Goal: Transaction & Acquisition: Purchase product/service

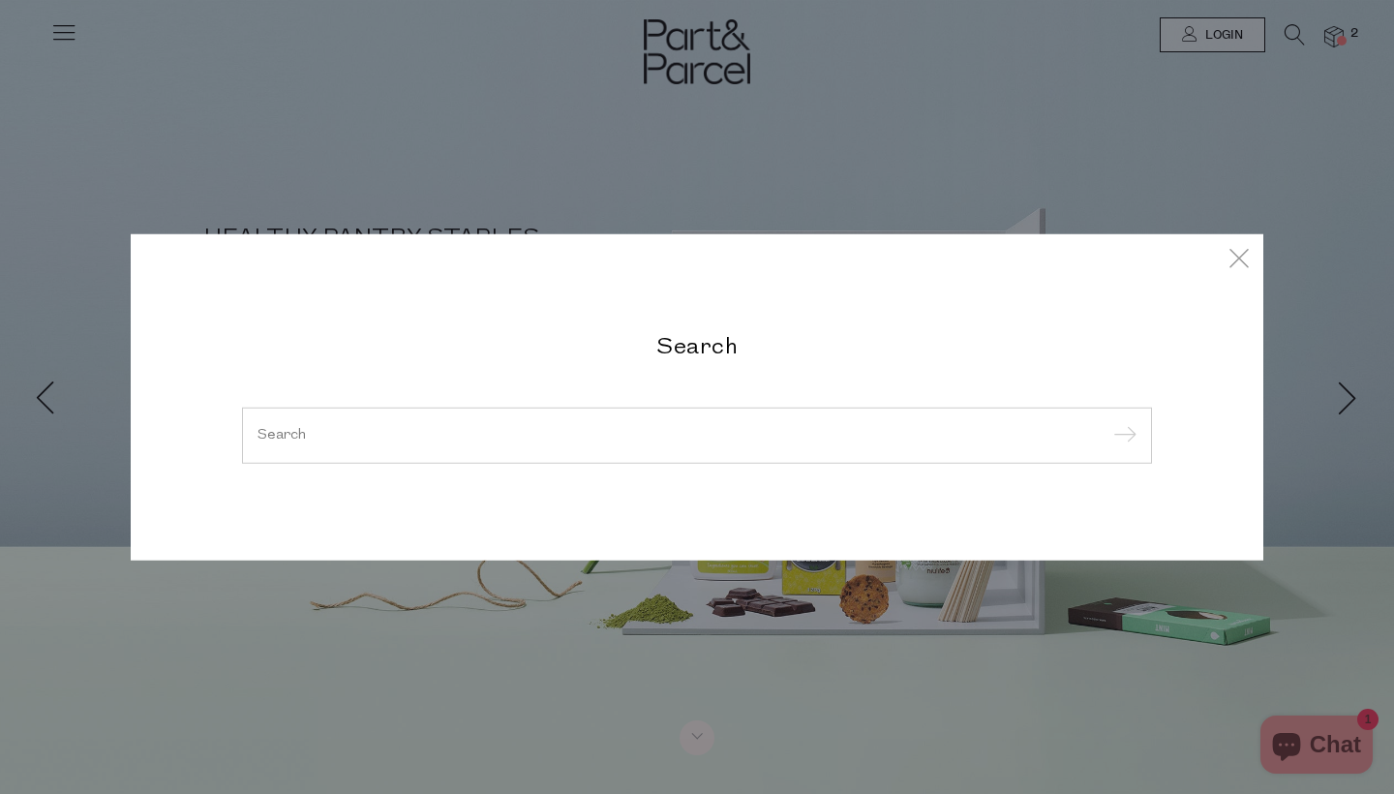
click at [771, 440] on input "search" at bounding box center [697, 435] width 879 height 15
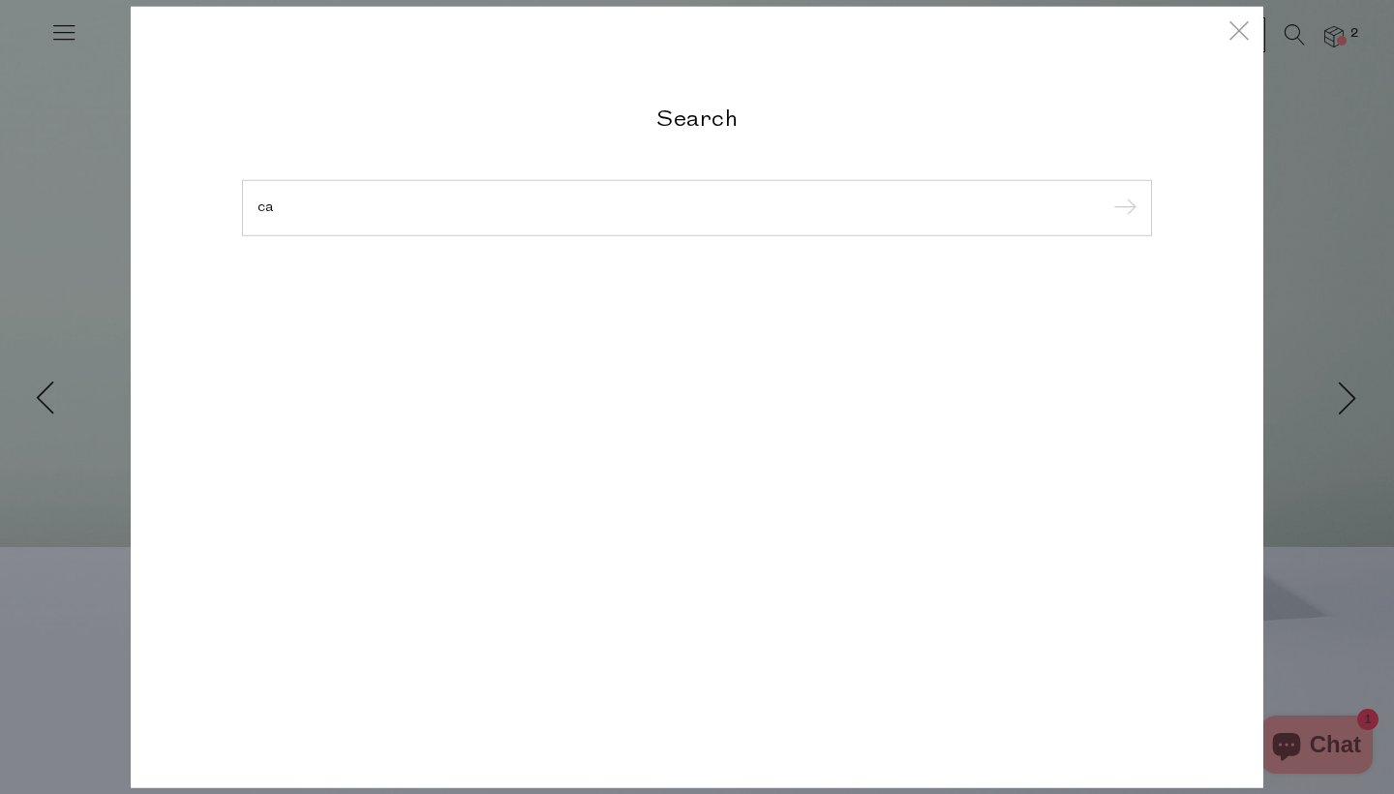
type input "c"
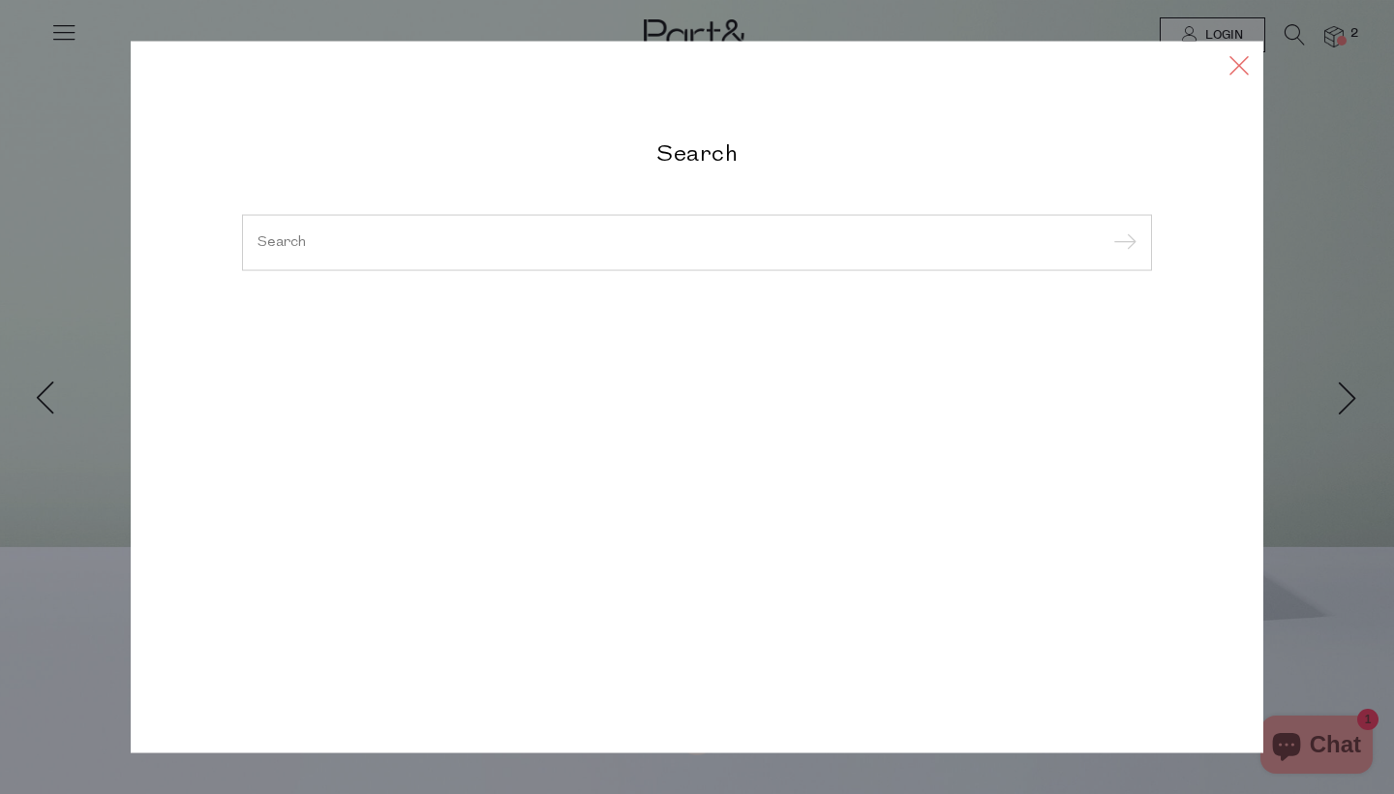
click at [1234, 69] on icon at bounding box center [1239, 65] width 29 height 28
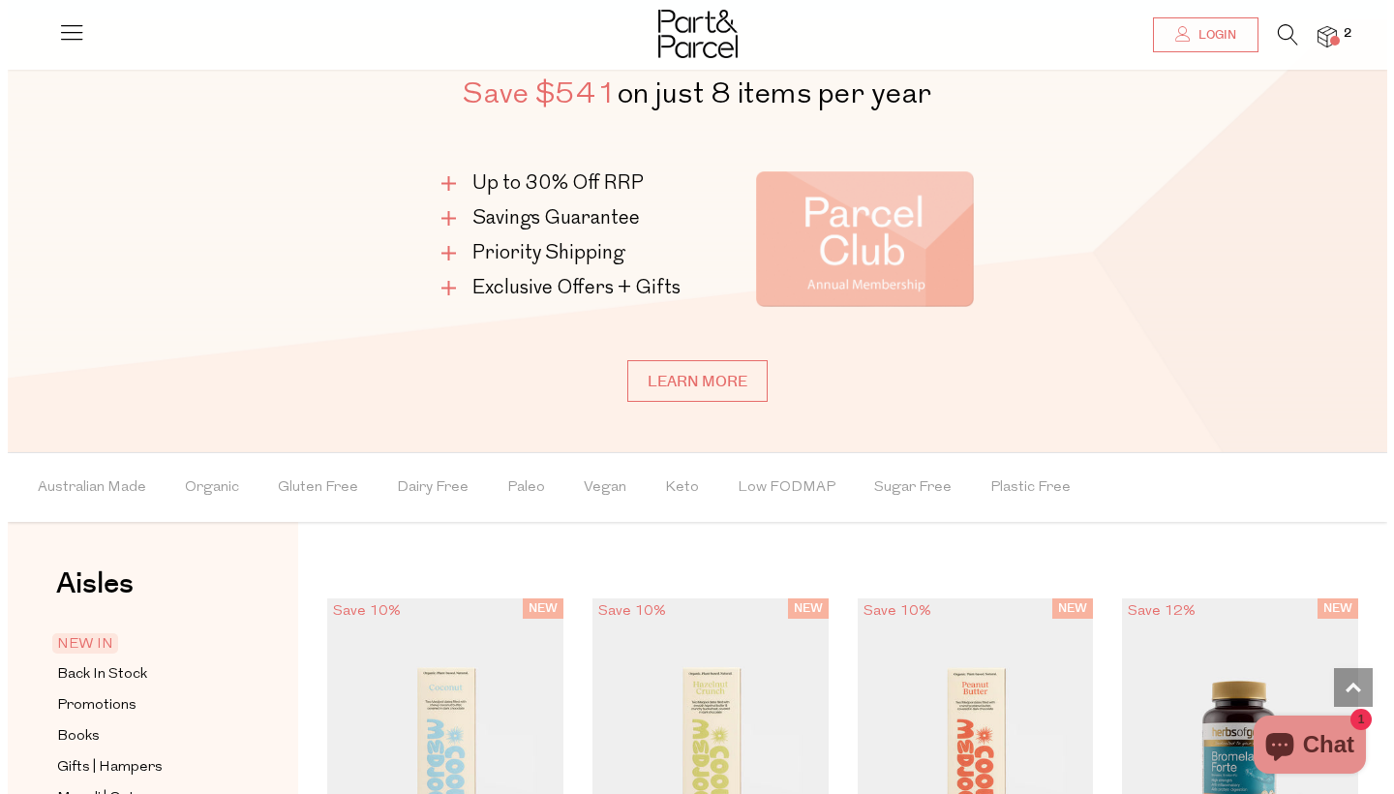
scroll to position [1145, 0]
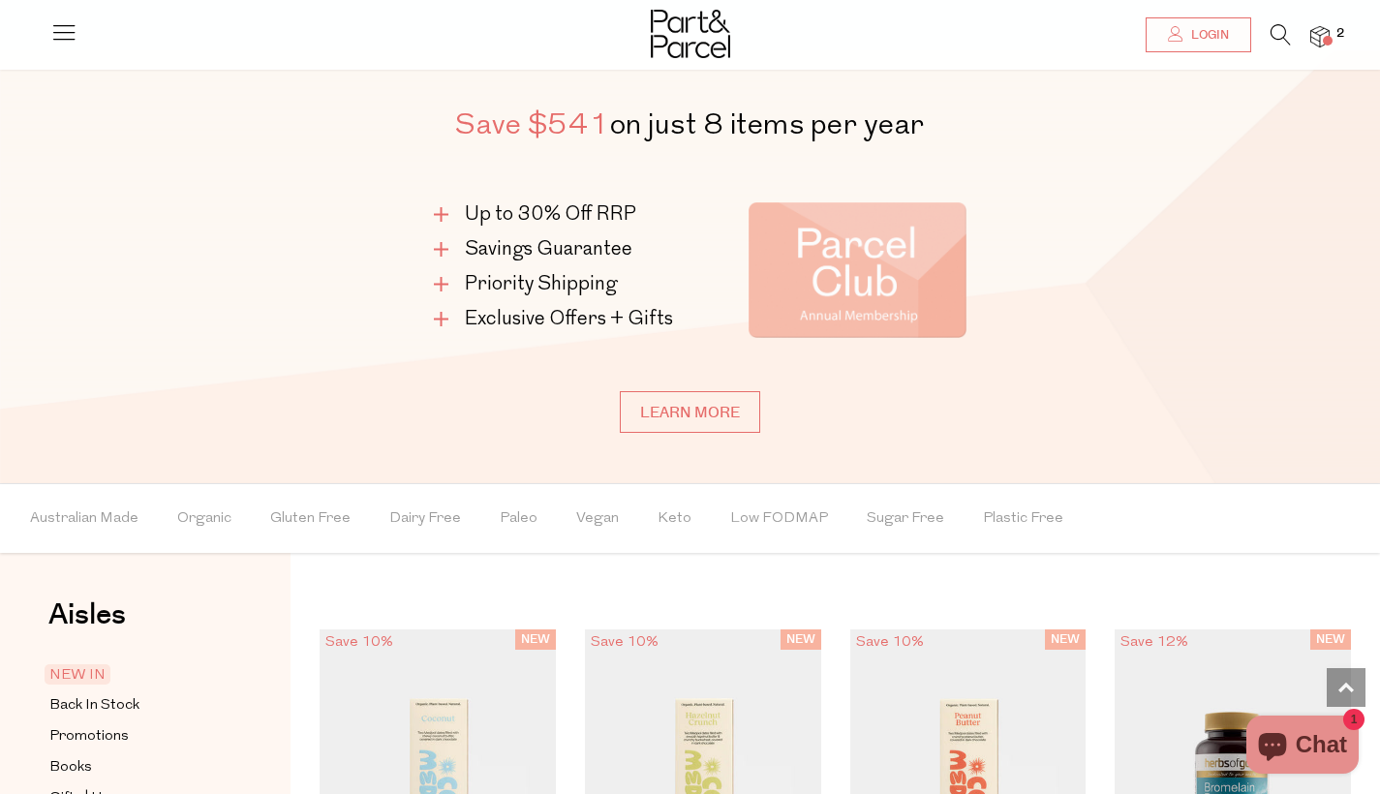
click at [1286, 31] on icon at bounding box center [1280, 34] width 20 height 21
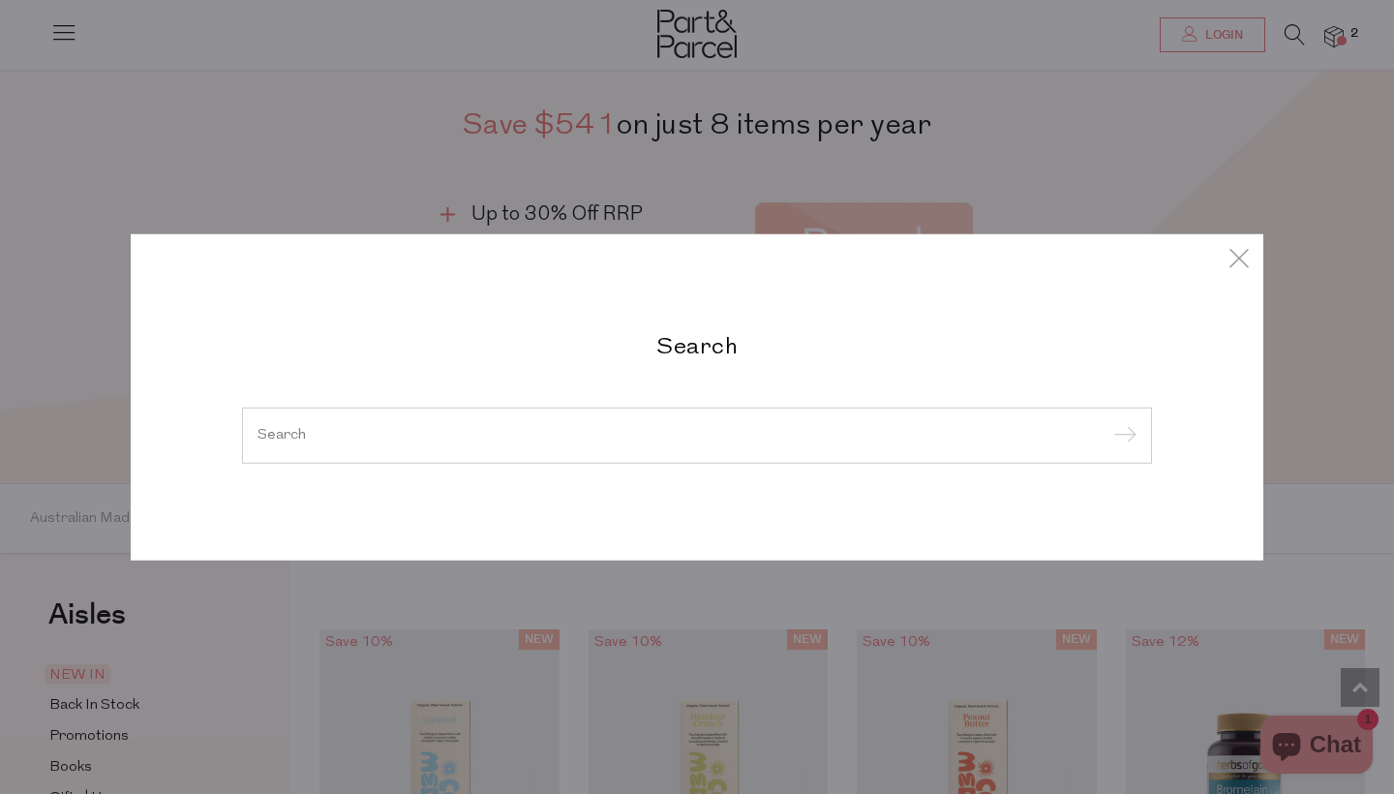
type input "l"
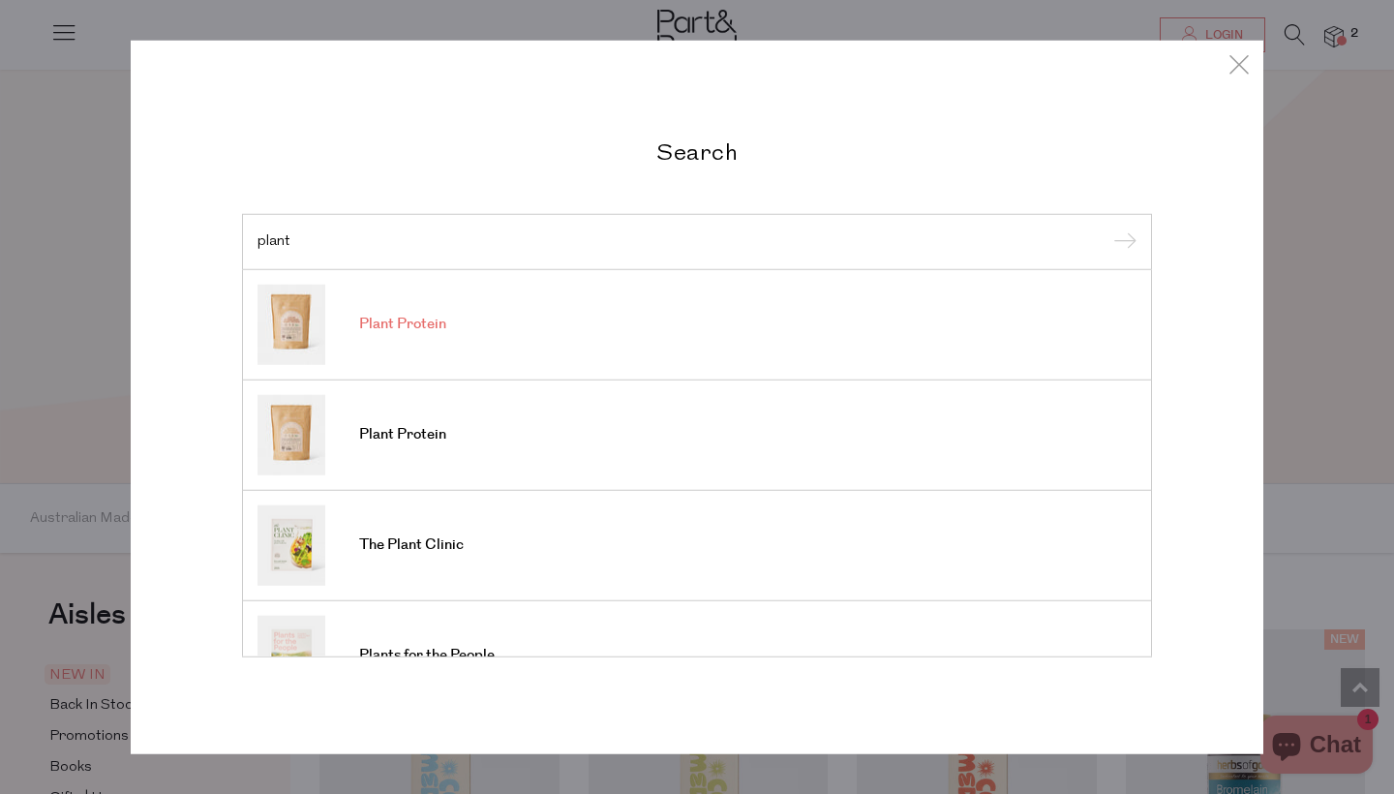
type input "plant"
click at [433, 311] on link "Plant Protein" at bounding box center [697, 324] width 879 height 80
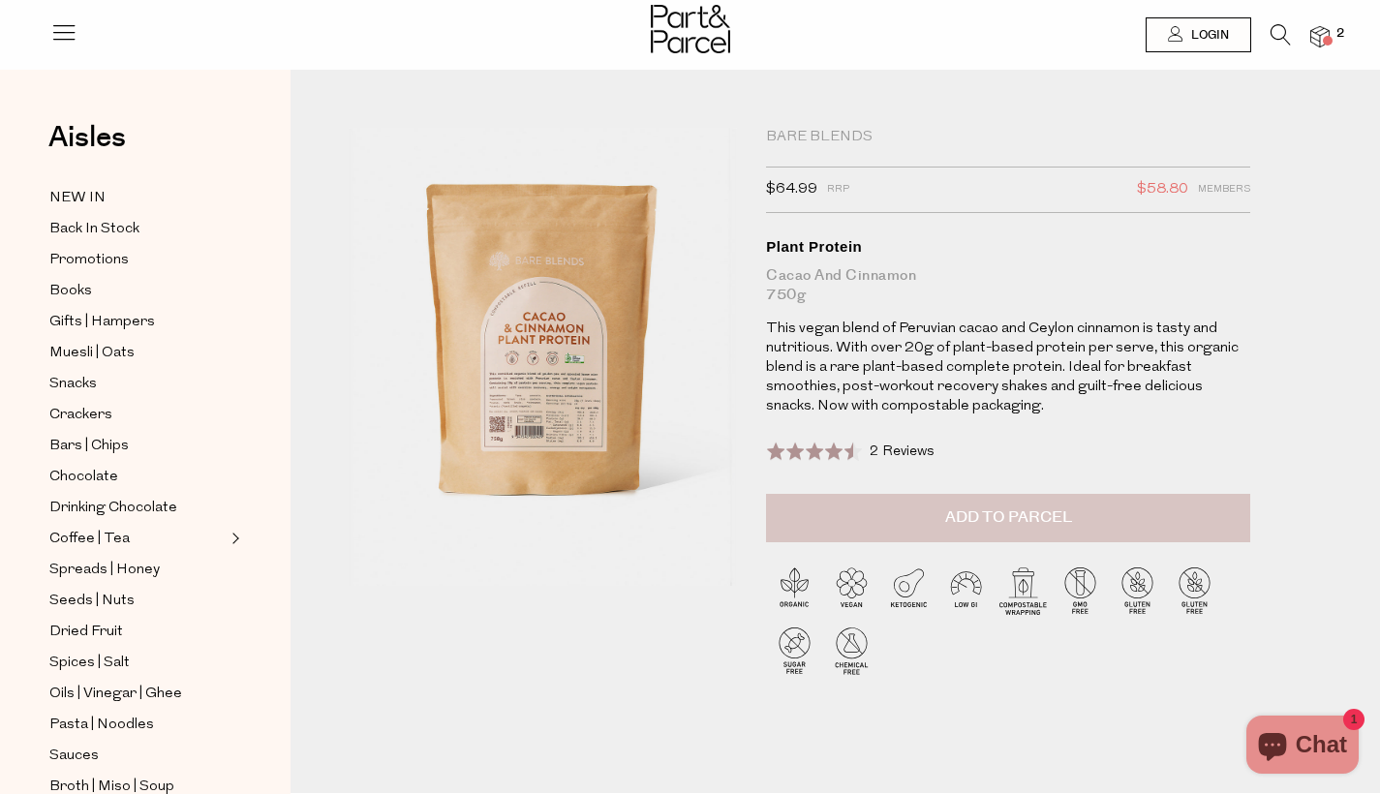
click at [1181, 534] on button "Add to Parcel" at bounding box center [1008, 518] width 484 height 48
click at [1280, 31] on icon at bounding box center [1280, 34] width 20 height 21
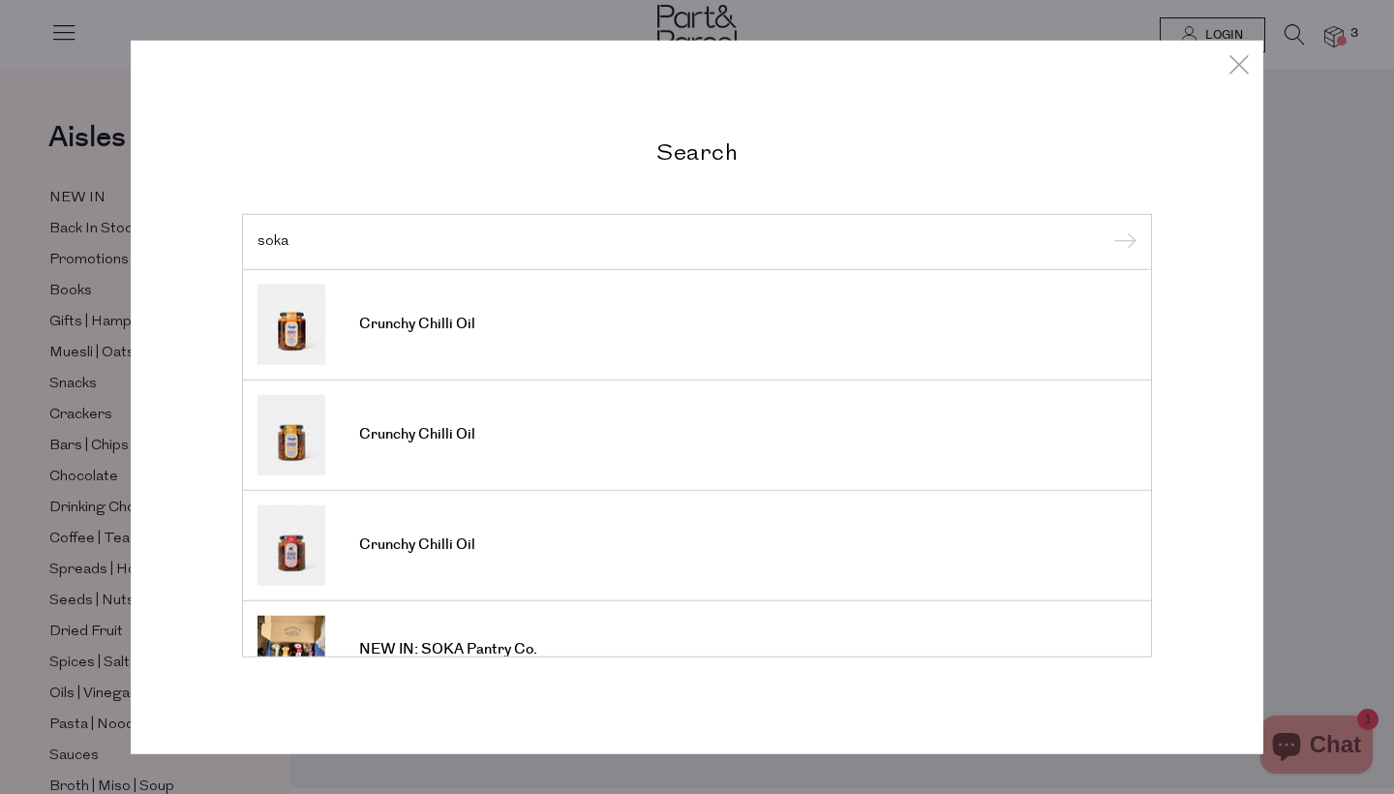
type input "soka"
click at [567, 373] on li "Crunchy Chilli Oil" at bounding box center [697, 324] width 910 height 110
click at [475, 329] on link "Crunchy Chilli Oil" at bounding box center [697, 324] width 879 height 80
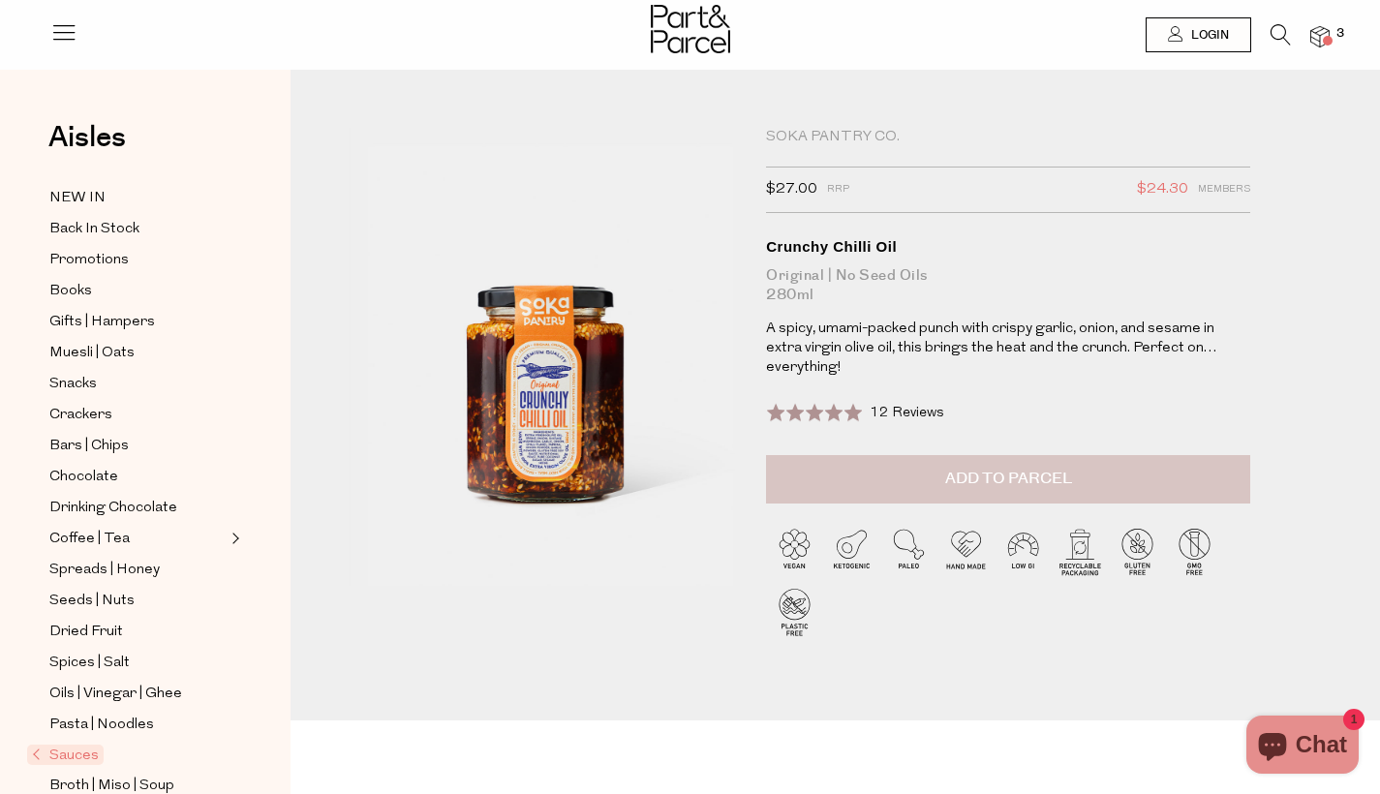
click at [1035, 468] on span "Add to Parcel" at bounding box center [1008, 479] width 127 height 22
click at [1330, 42] on span at bounding box center [1328, 41] width 10 height 10
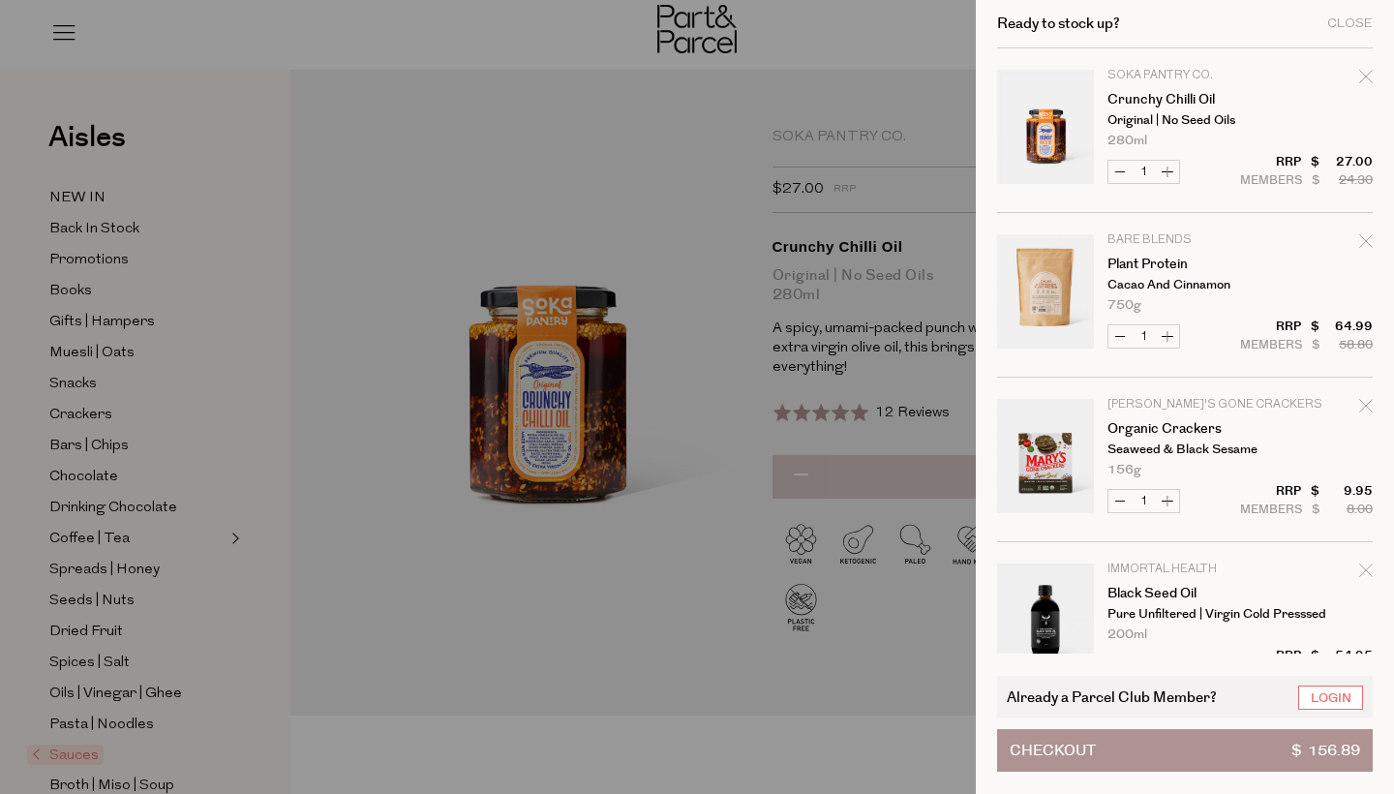
click at [1369, 411] on icon "Remove Organic Crackers" at bounding box center [1366, 406] width 14 height 14
type input "Add Membership"
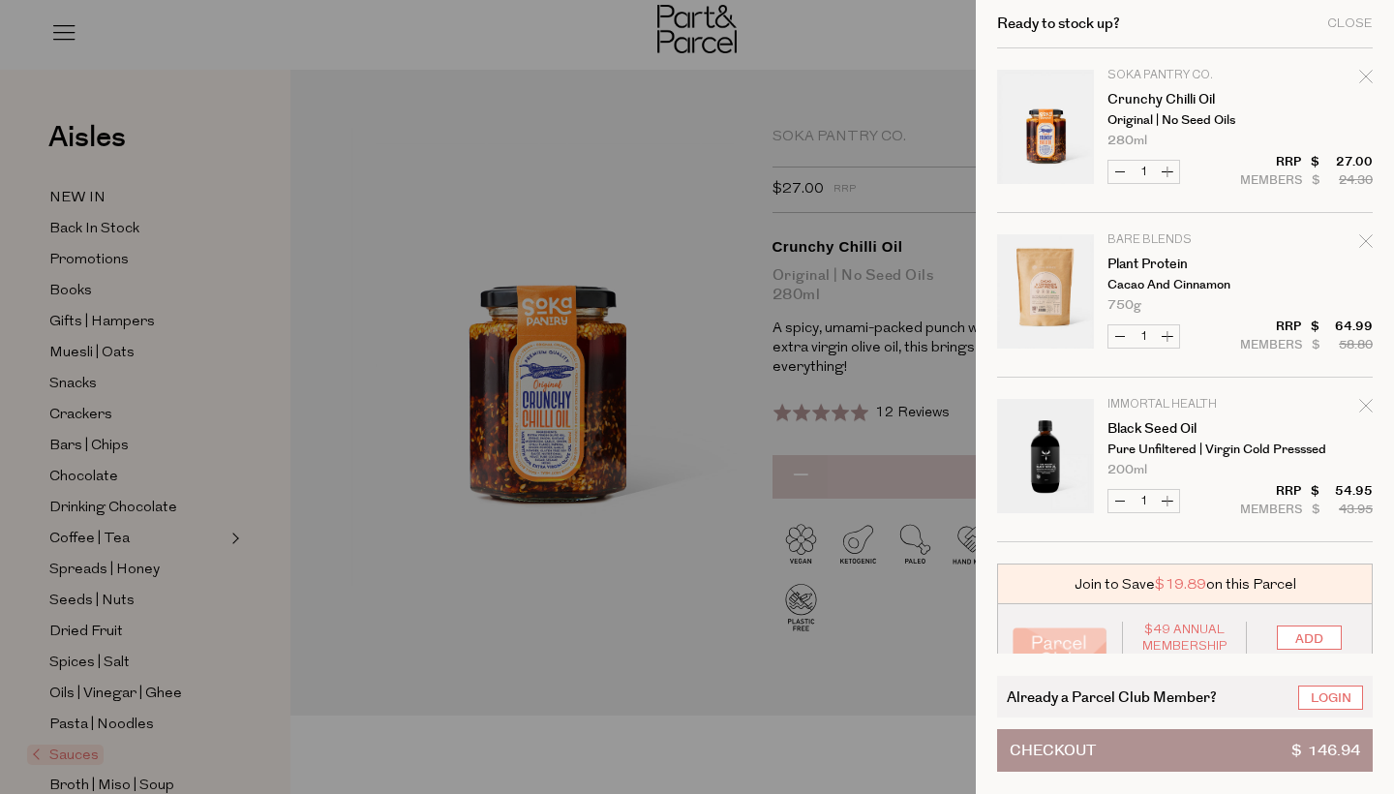
click at [437, 110] on div at bounding box center [697, 397] width 1394 height 794
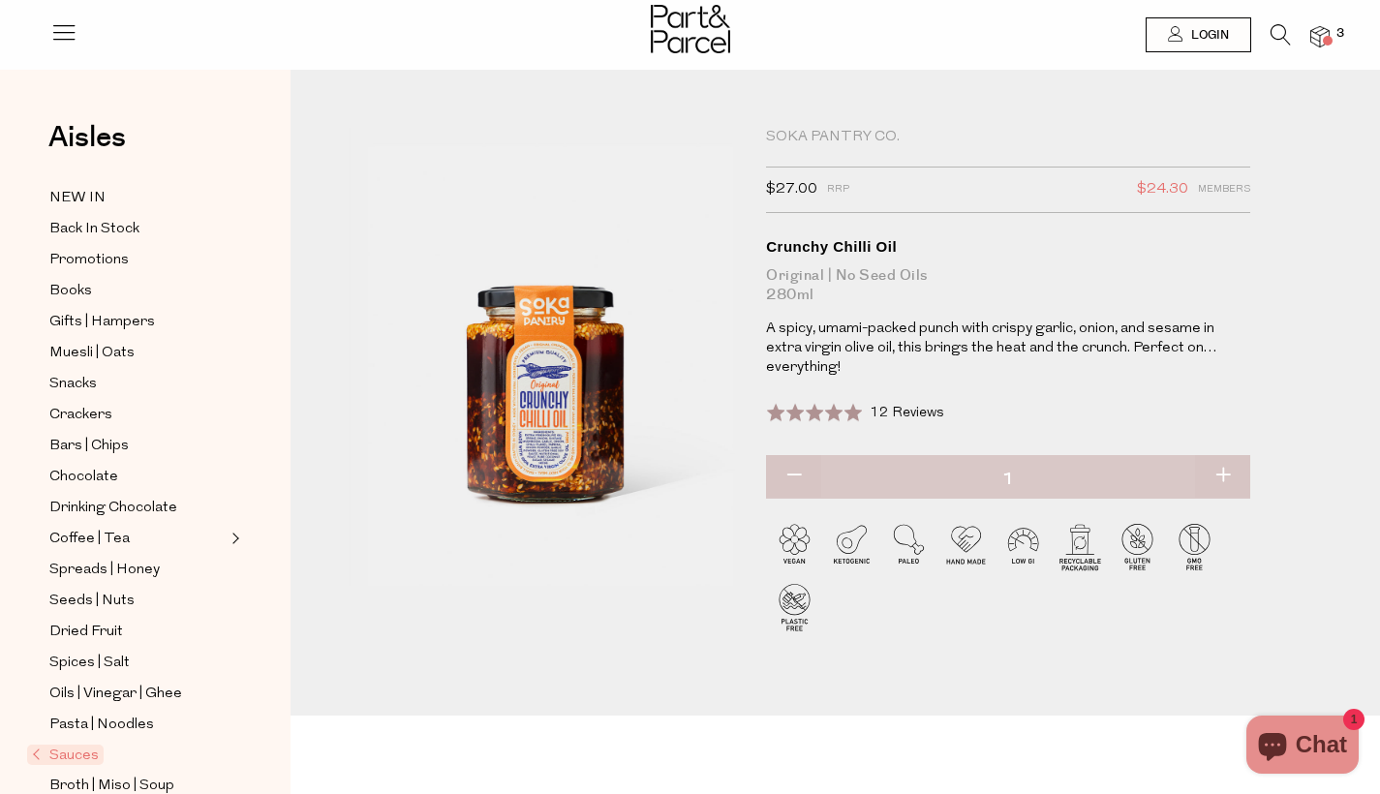
click at [1289, 36] on icon at bounding box center [1280, 34] width 20 height 21
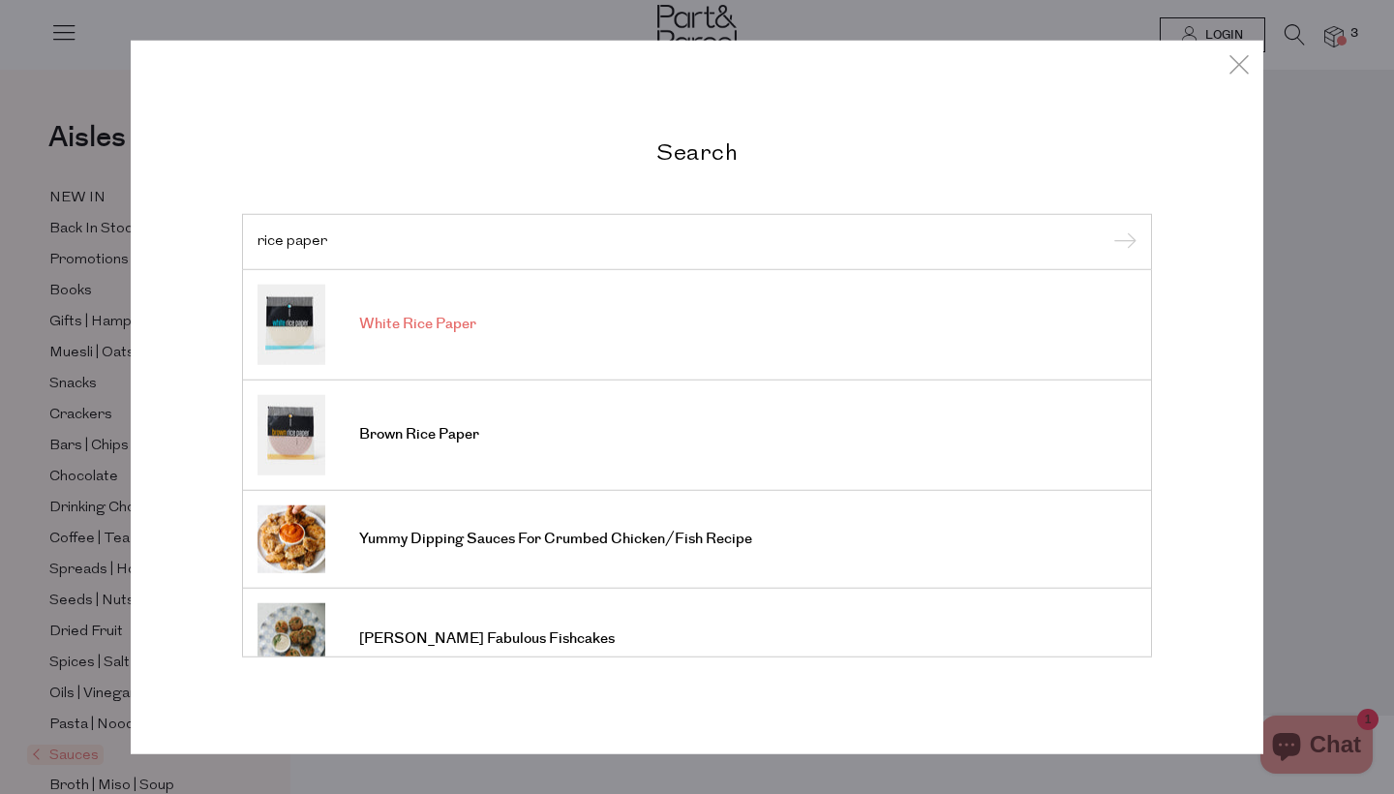
type input "rice paper"
click at [318, 351] on img at bounding box center [292, 324] width 68 height 80
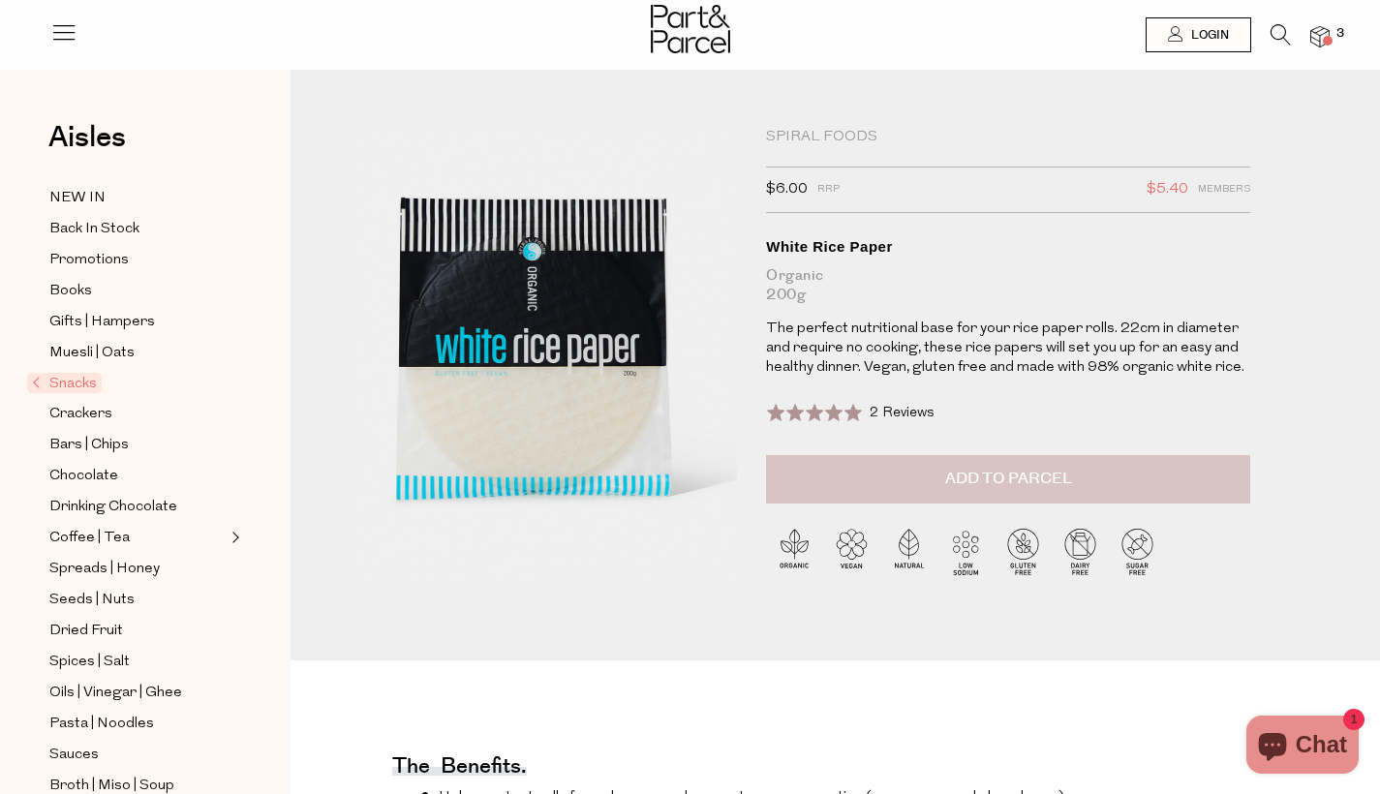
click at [1077, 473] on button "Add to Parcel" at bounding box center [1008, 479] width 484 height 48
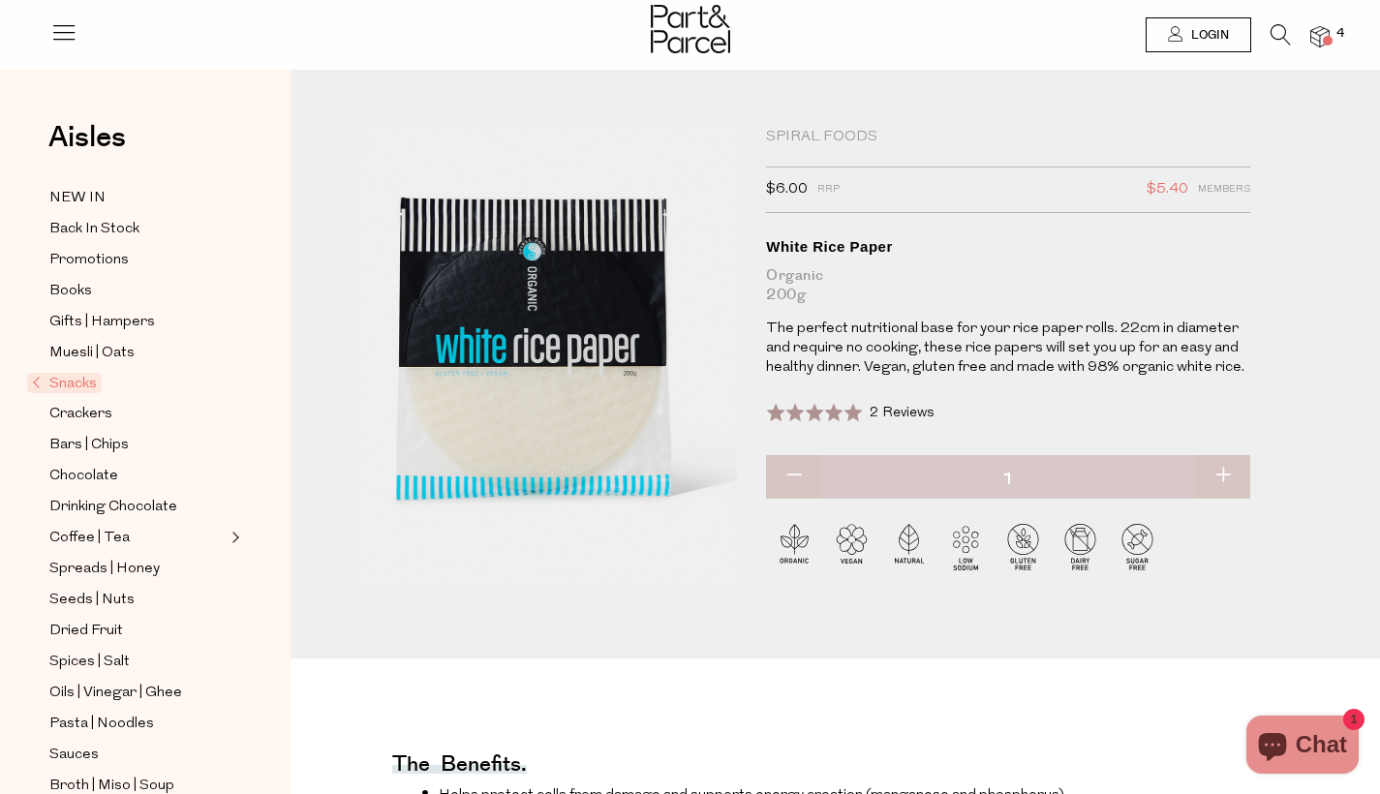
click at [1322, 42] on img at bounding box center [1319, 37] width 19 height 22
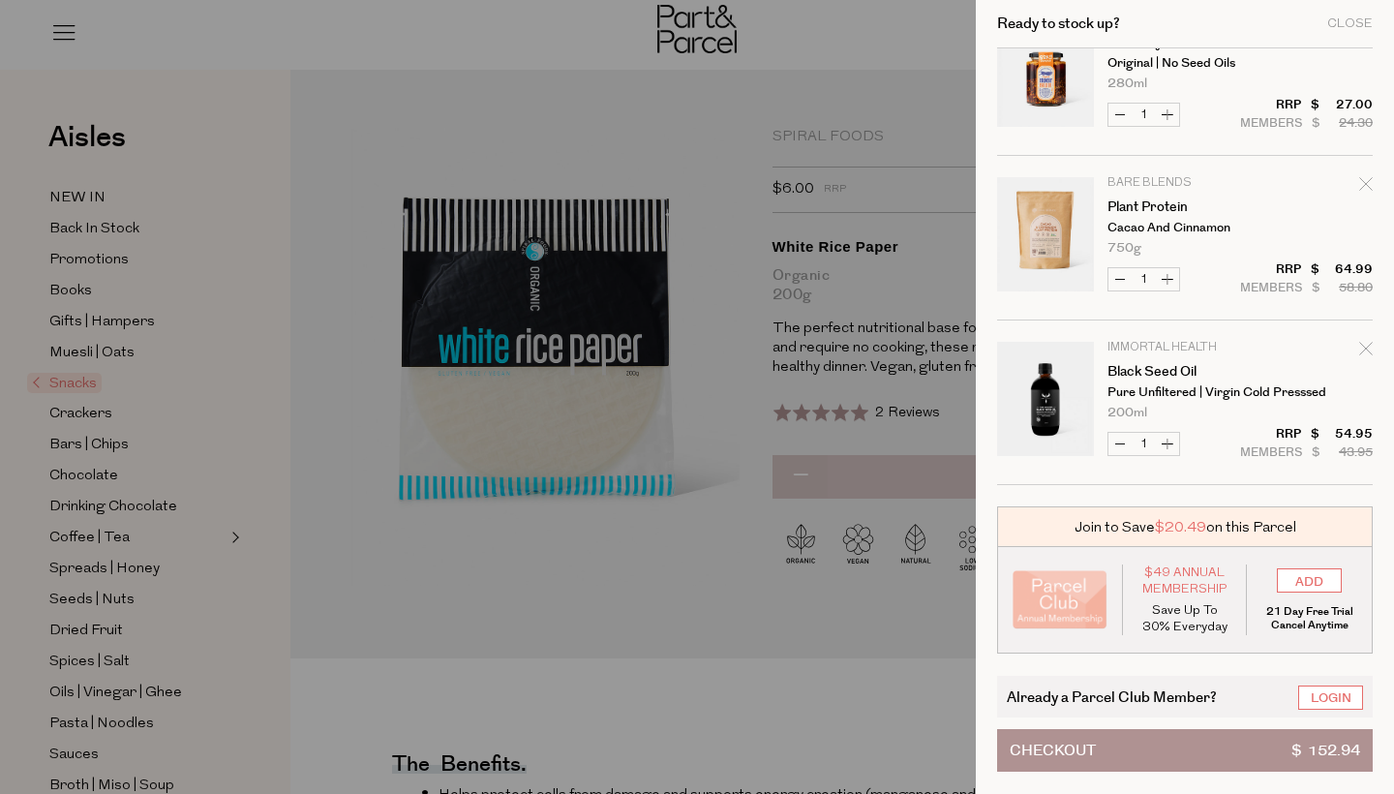
scroll to position [222, 0]
click at [696, 626] on div at bounding box center [697, 397] width 1394 height 794
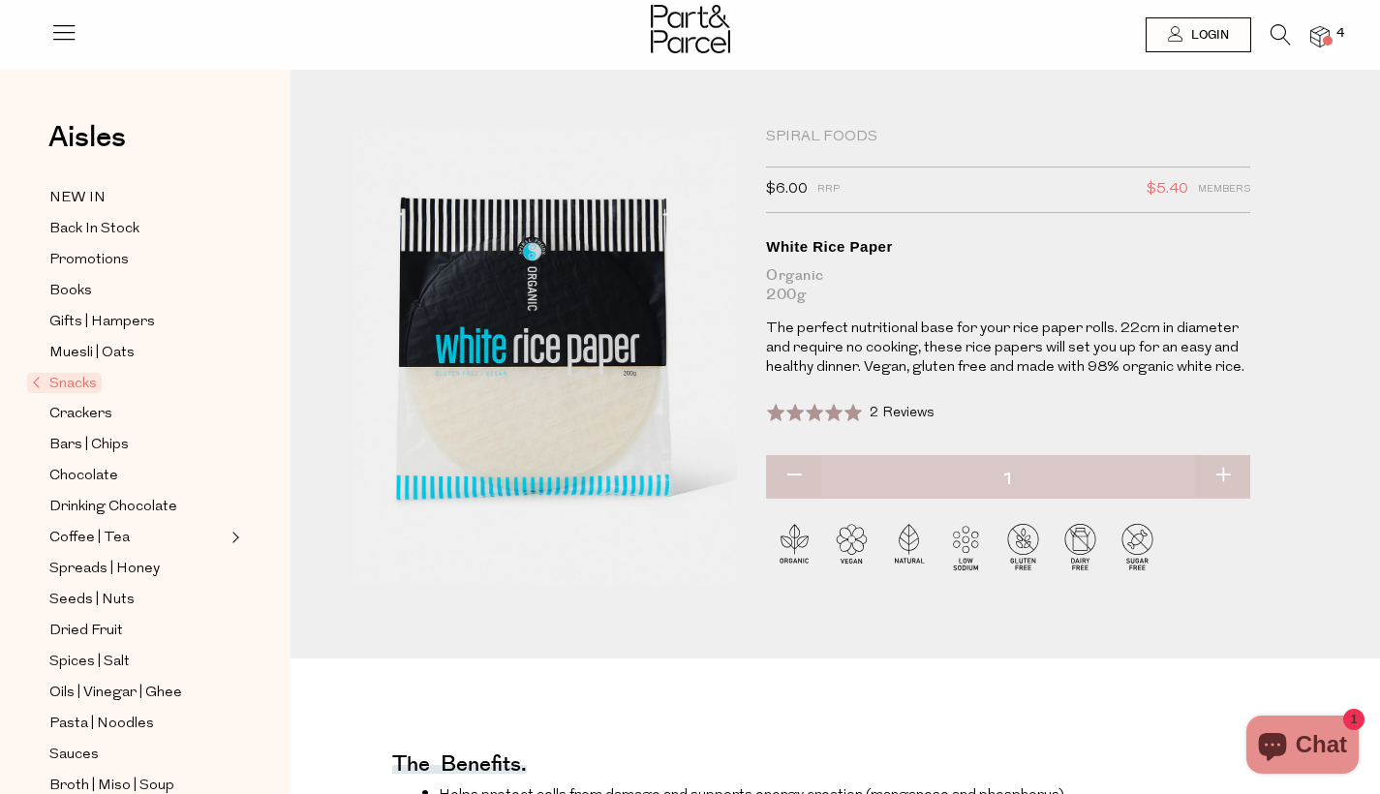
click at [1281, 32] on icon at bounding box center [1280, 34] width 20 height 21
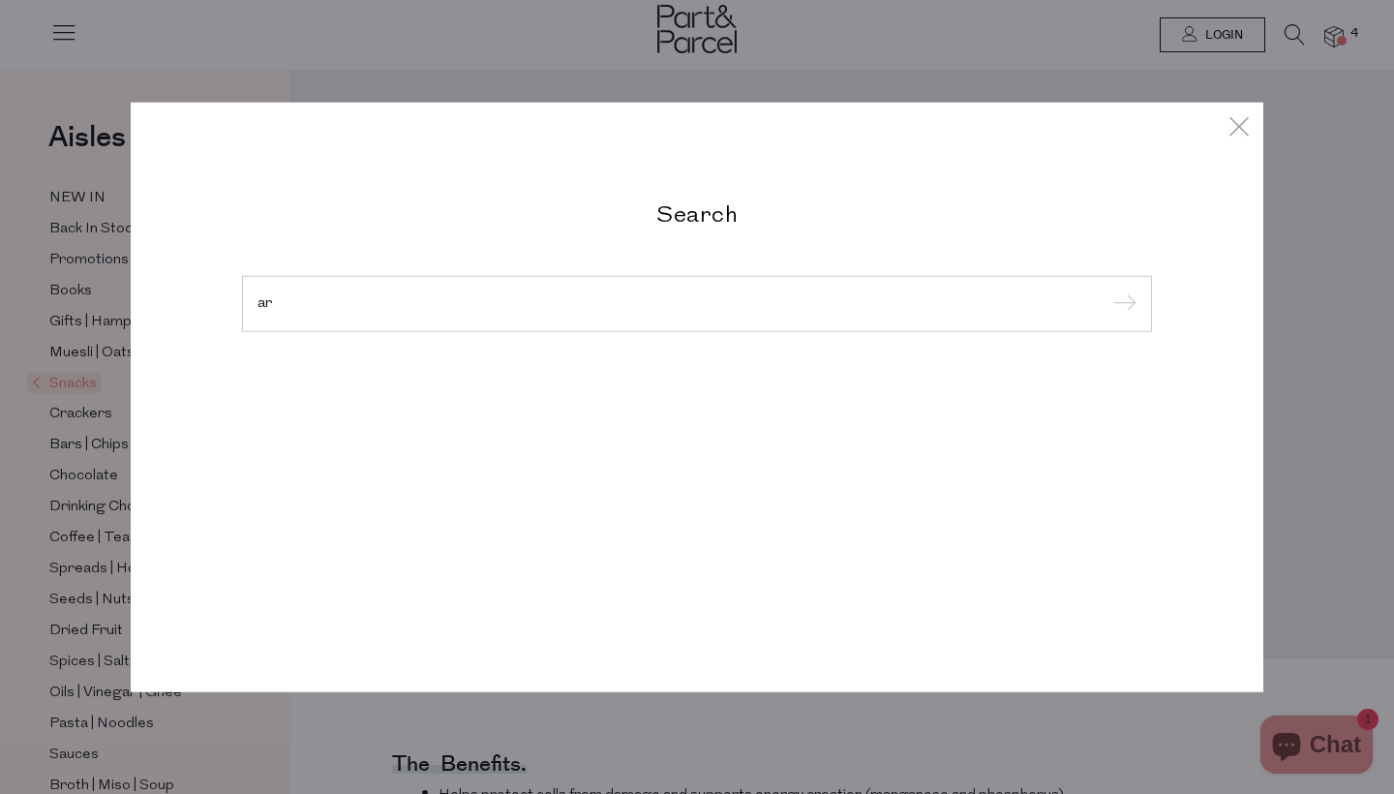
type input "a"
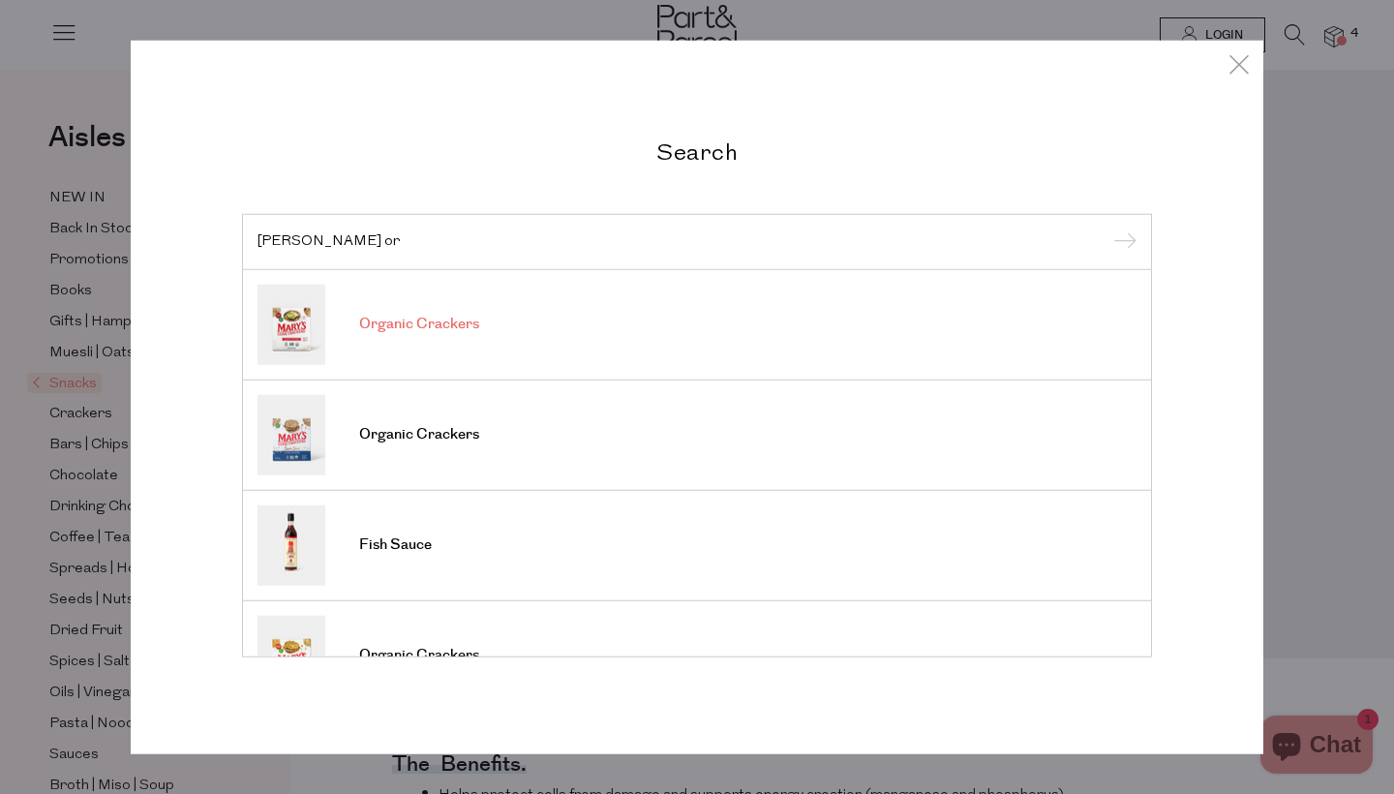
scroll to position [0, 0]
type input "Mary or"
click at [597, 314] on link "Organic Crackers" at bounding box center [697, 324] width 879 height 80
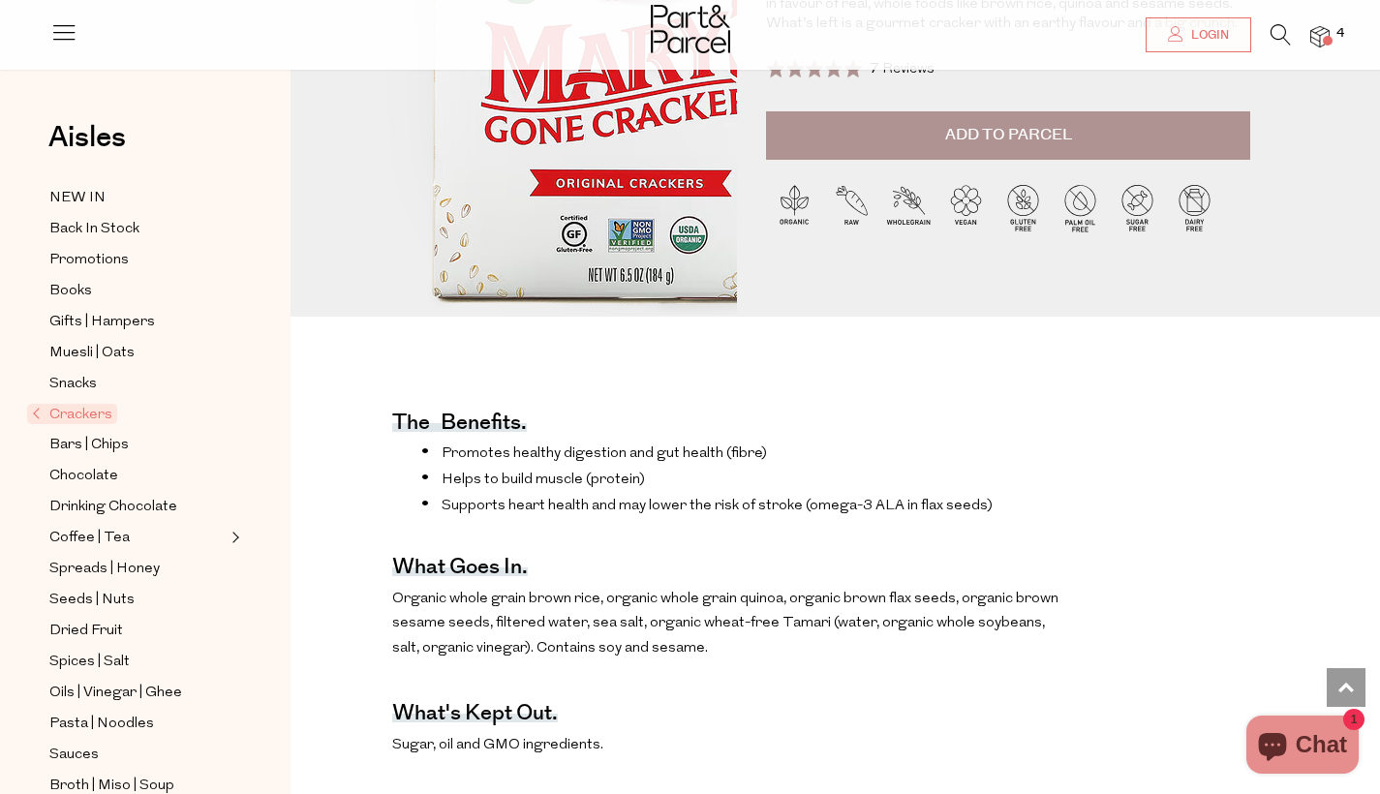
scroll to position [224, 0]
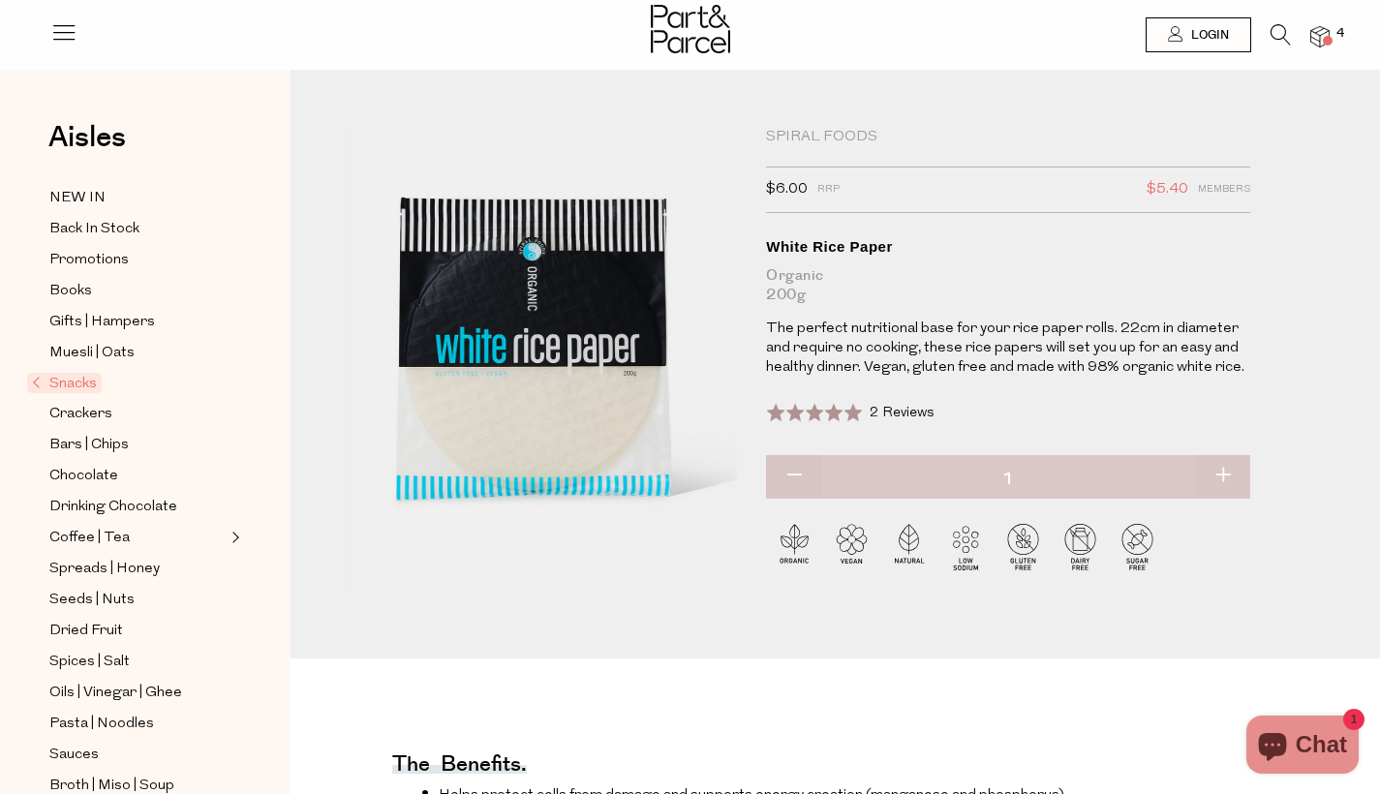
click at [1294, 26] on li "4" at bounding box center [1310, 37] width 39 height 26
click at [1273, 34] on icon at bounding box center [1280, 34] width 20 height 21
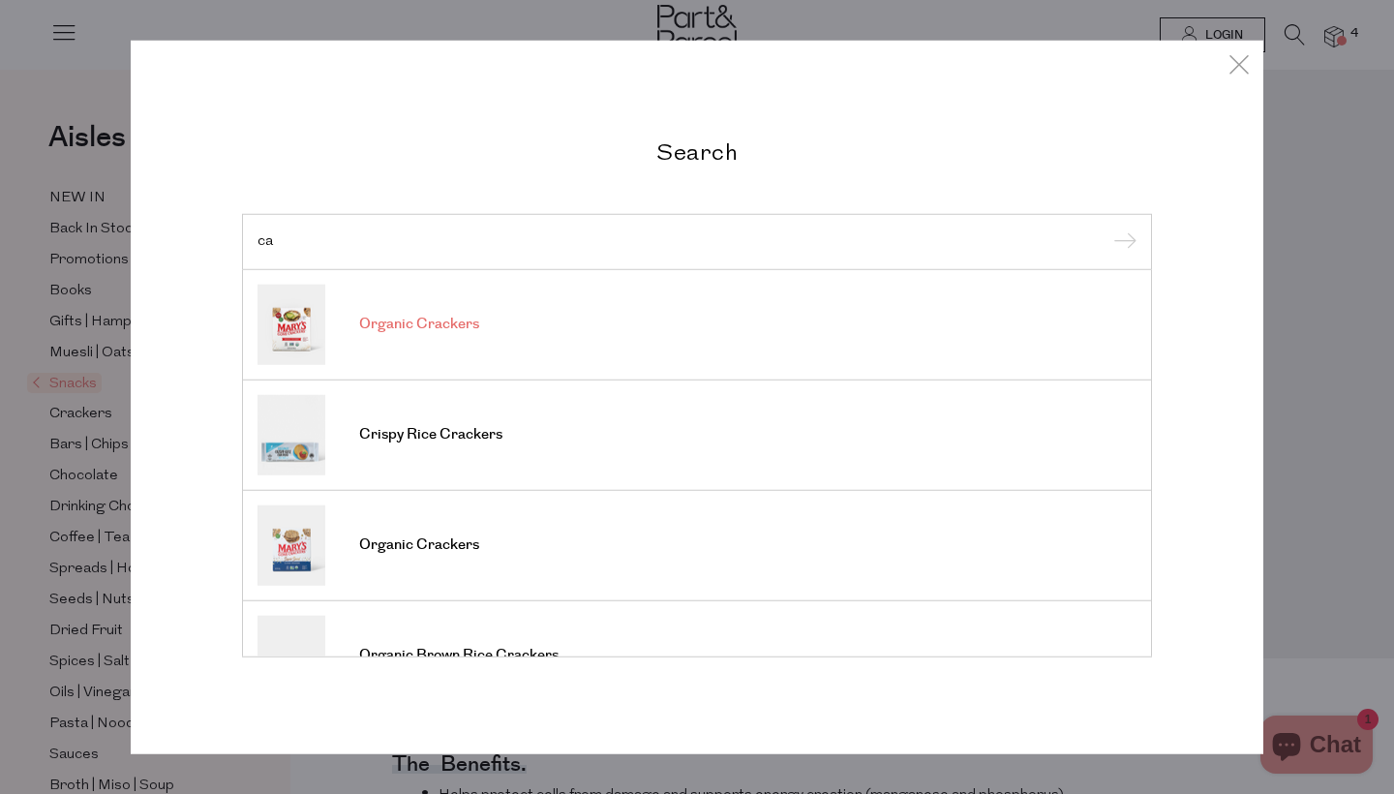
type input "c"
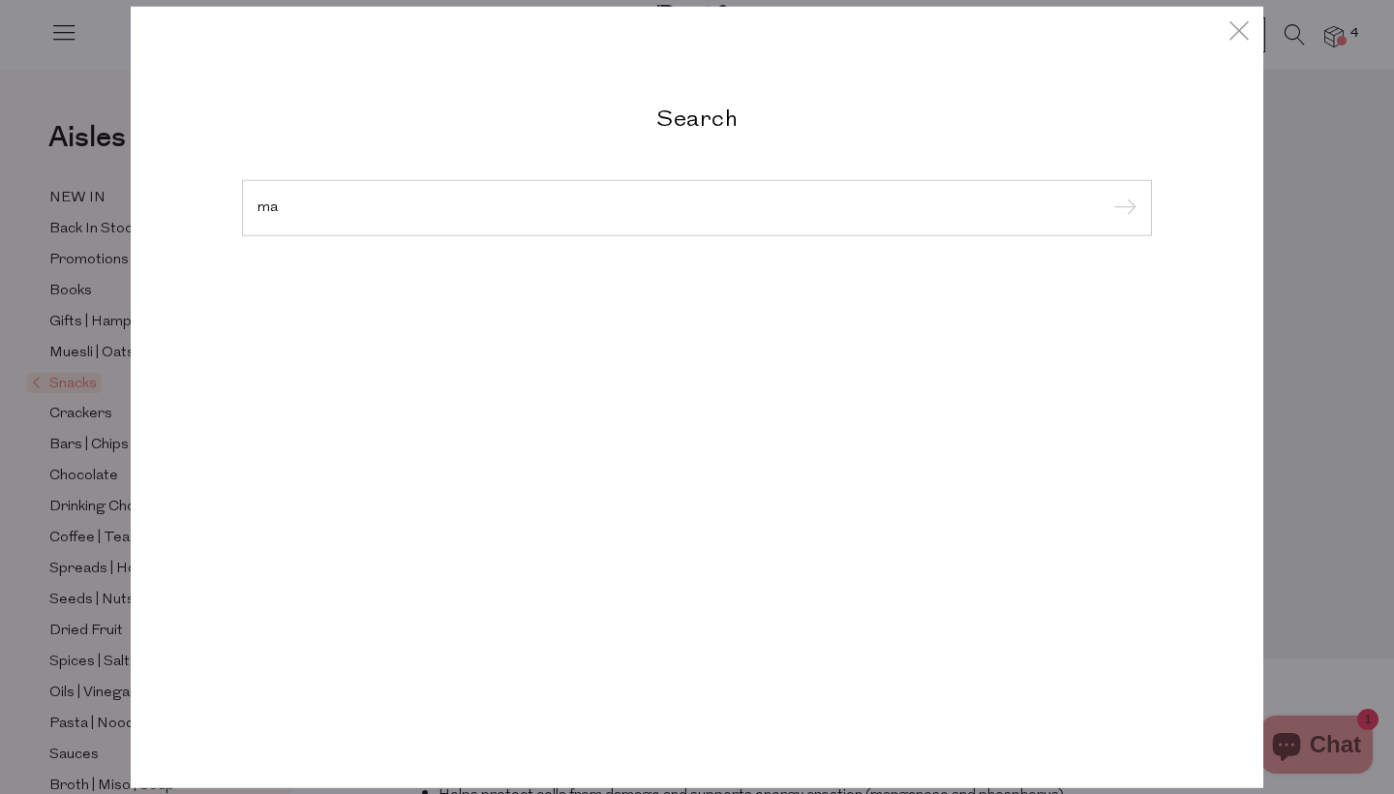
type input "m"
type input "crackers"
click at [1122, 209] on input "submit" at bounding box center [1122, 209] width 29 height 29
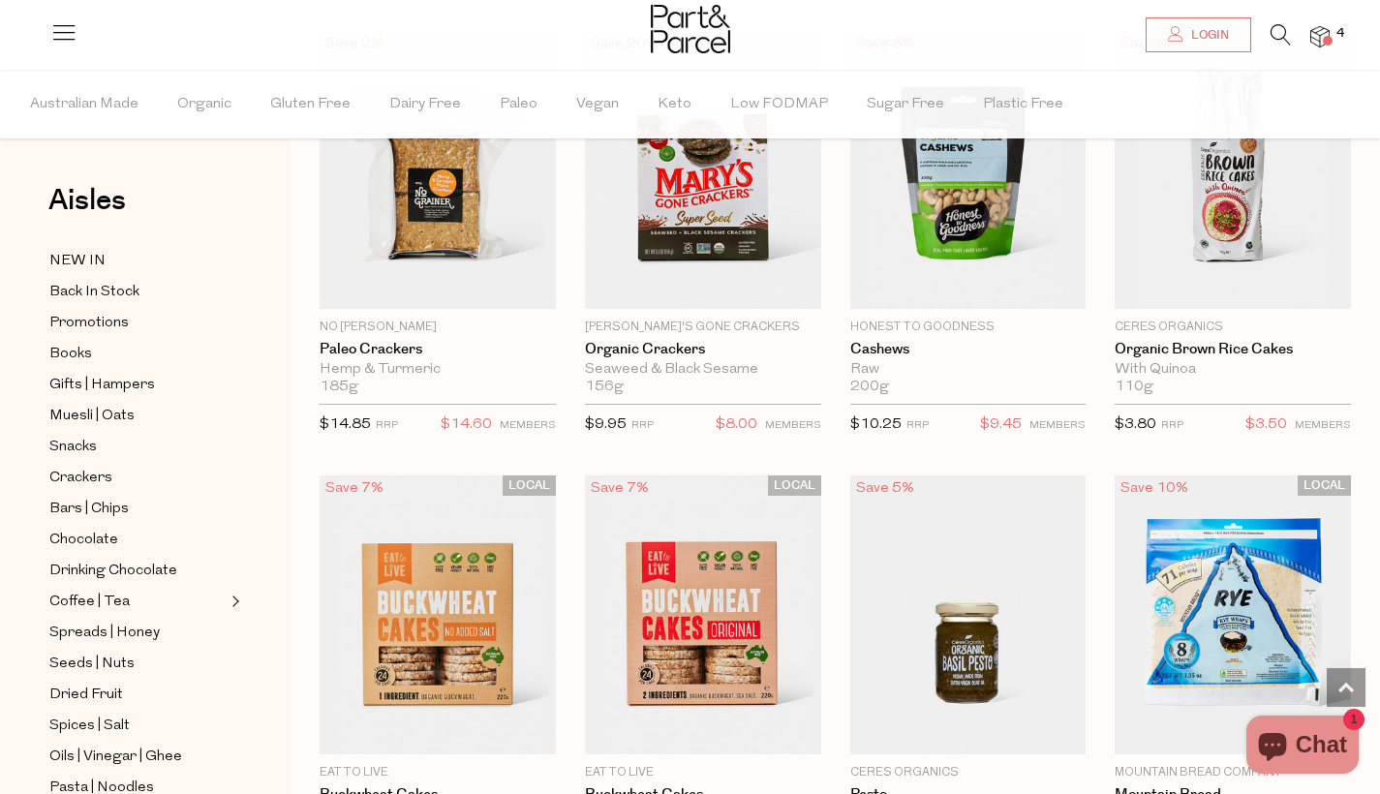
scroll to position [1523, 0]
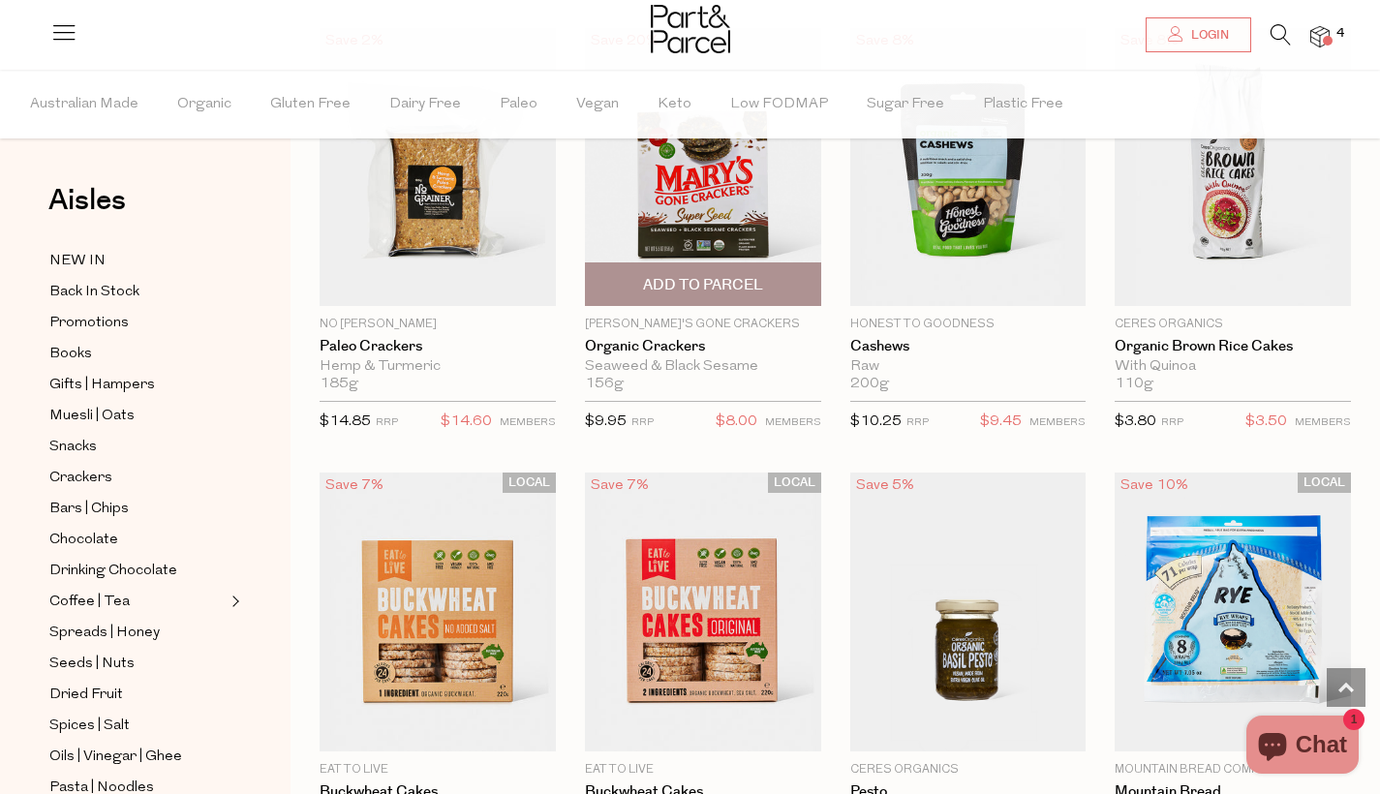
click at [752, 283] on span "Add To Parcel" at bounding box center [703, 285] width 120 height 20
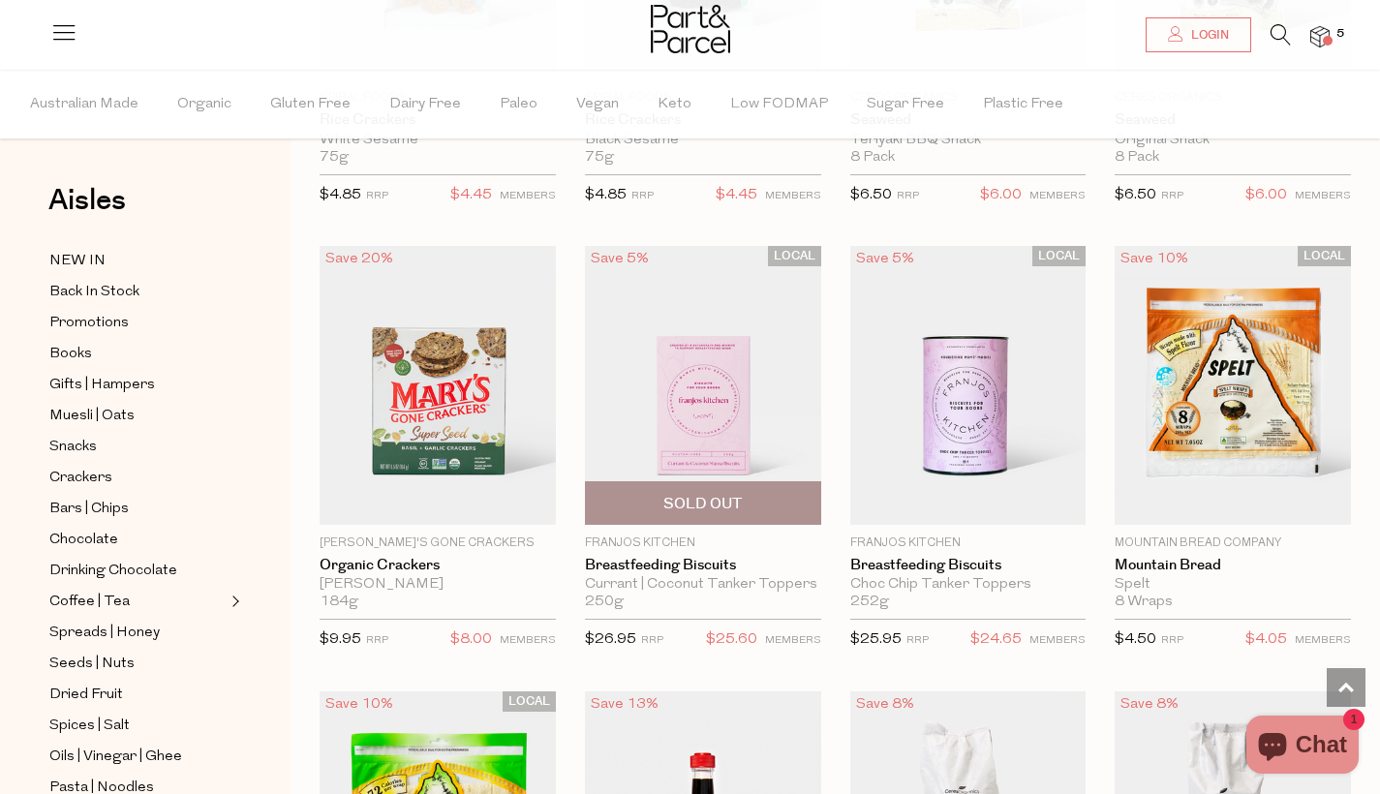
scroll to position [4481, 0]
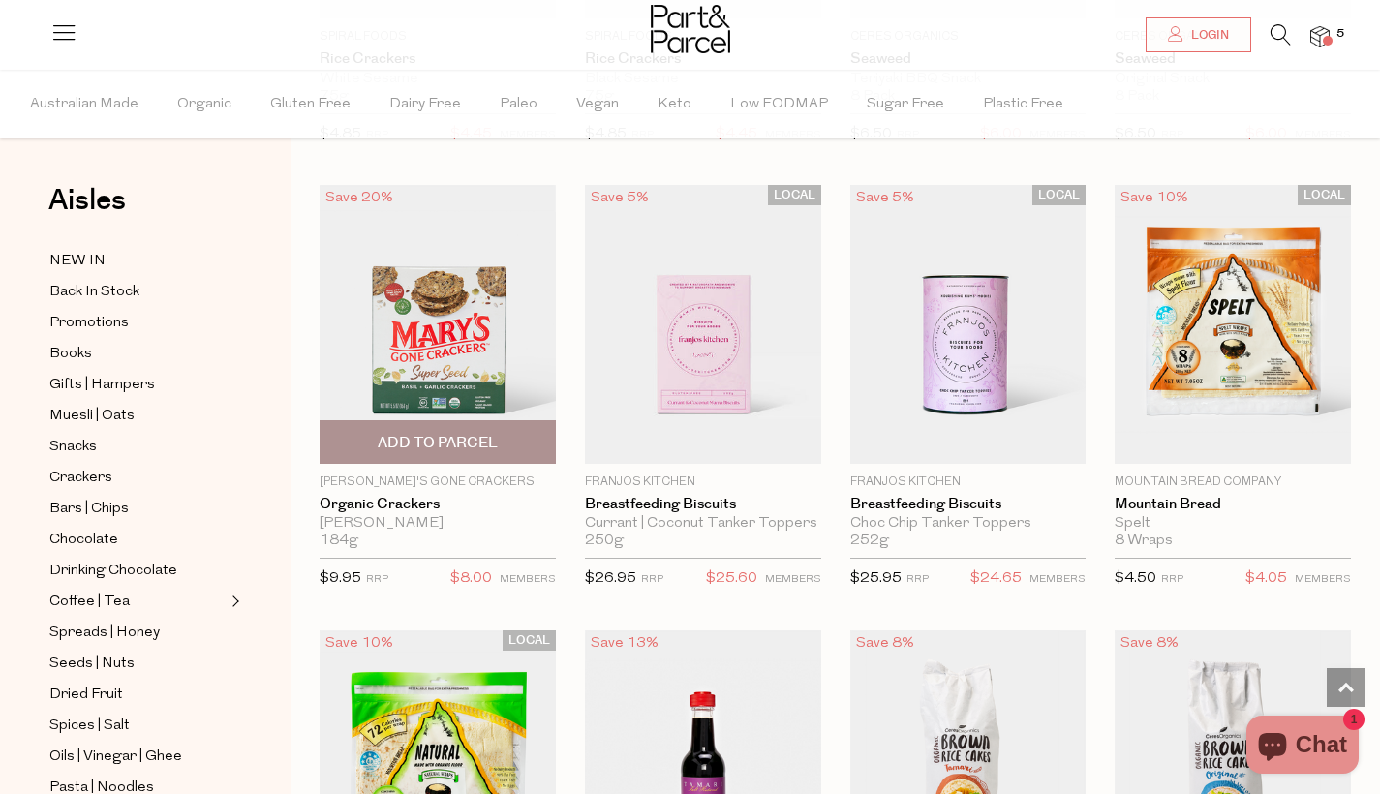
click at [508, 382] on img at bounding box center [438, 324] width 236 height 279
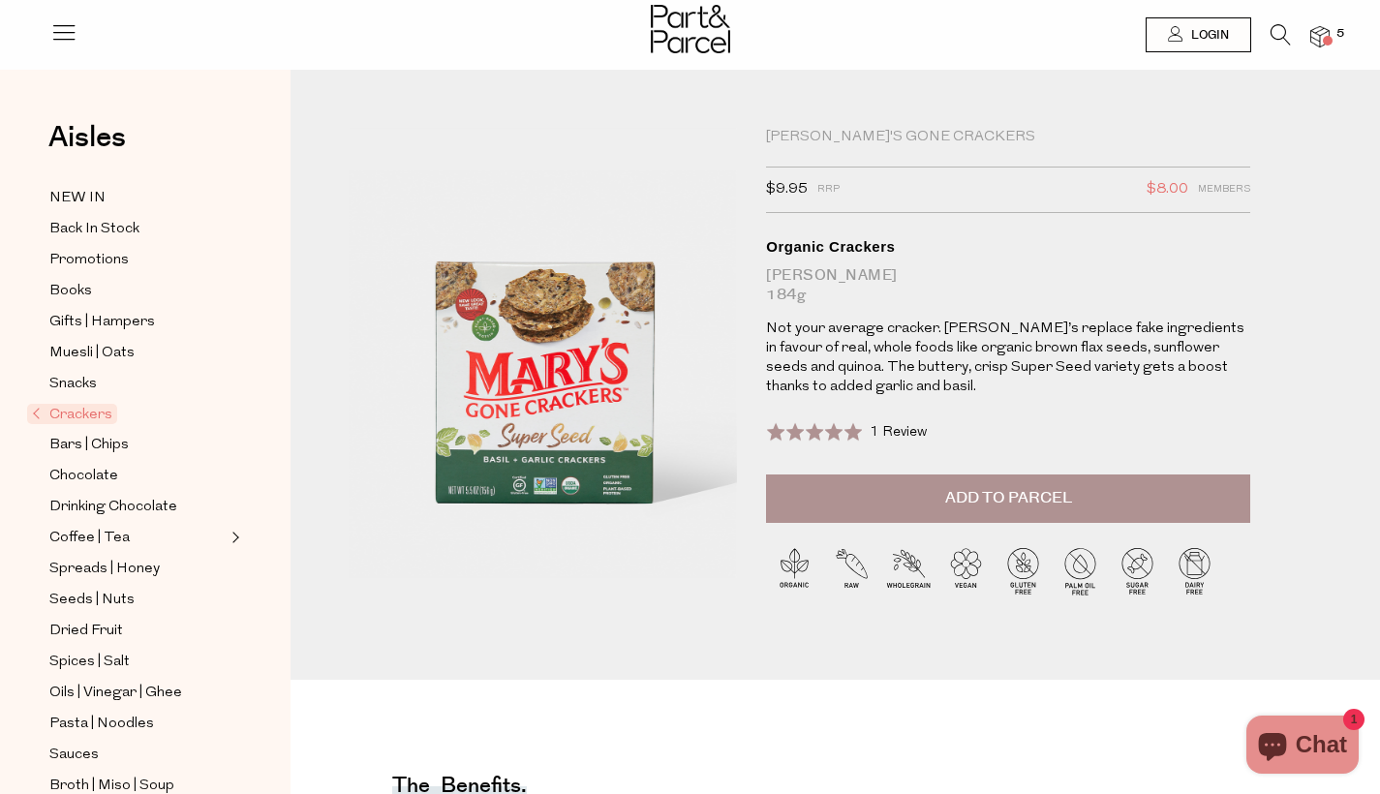
click at [1318, 41] on img at bounding box center [1319, 37] width 19 height 22
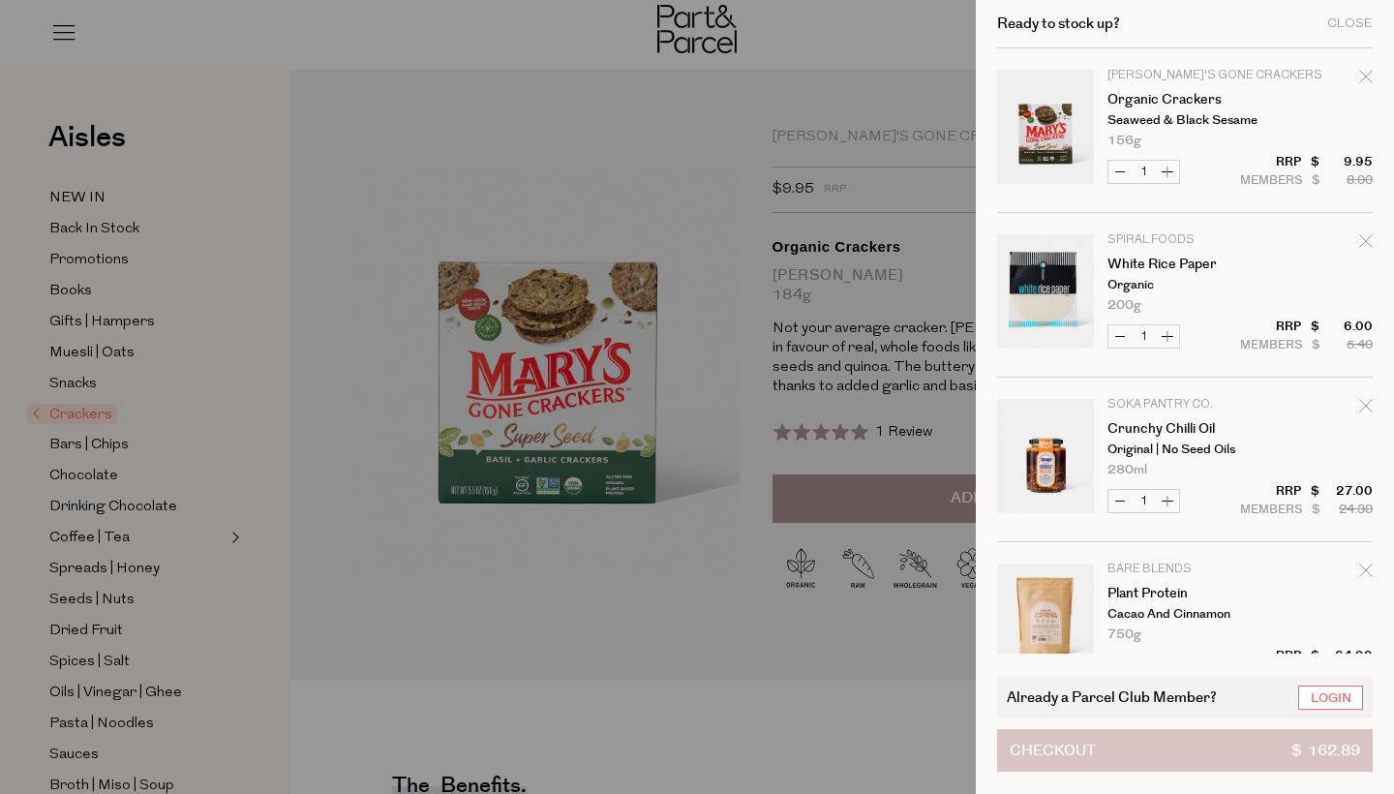
click at [1159, 753] on button "Checkout $ 162.89" at bounding box center [1185, 750] width 376 height 43
